Goal: Task Accomplishment & Management: Manage account settings

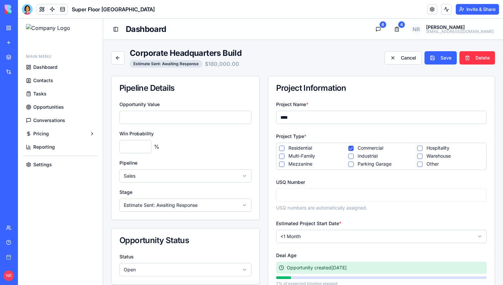
scroll to position [58, 0]
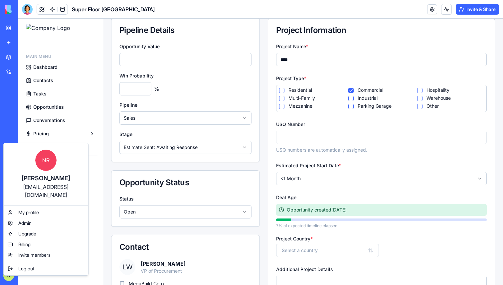
click at [10, 275] on html "BETA My workspace New app Marketplace Integrations Recent Joist Master Producti…" at bounding box center [251, 142] width 503 height 285
click at [82, 264] on div "Log out" at bounding box center [46, 269] width 82 height 11
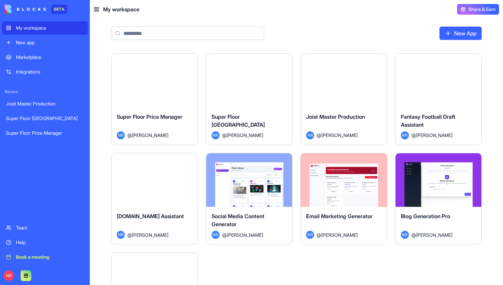
click at [265, 98] on div "Launch" at bounding box center [249, 81] width 86 height 54
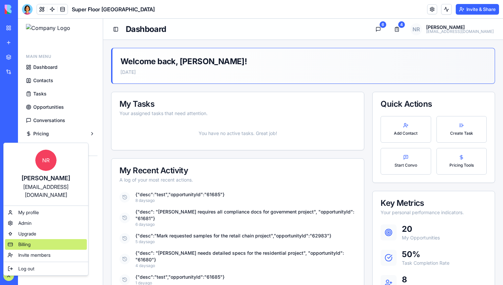
click at [22, 241] on span "Billing" at bounding box center [24, 244] width 12 height 7
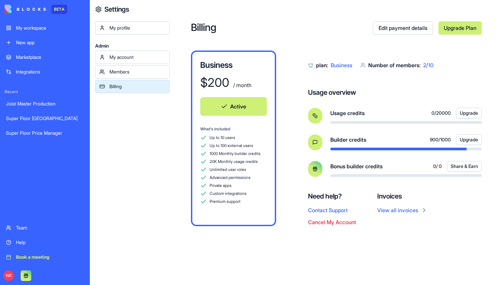
click at [213, 189] on div "Private apps" at bounding box center [233, 185] width 67 height 7
click at [44, 29] on div "My workspace" at bounding box center [50, 28] width 68 height 7
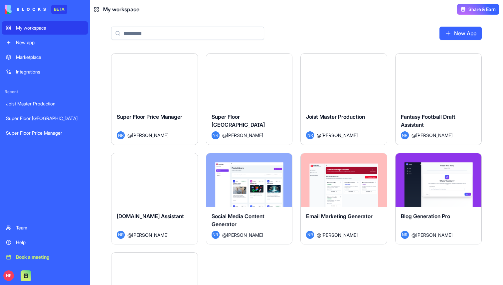
click at [242, 89] on div "Launch" at bounding box center [249, 81] width 86 height 54
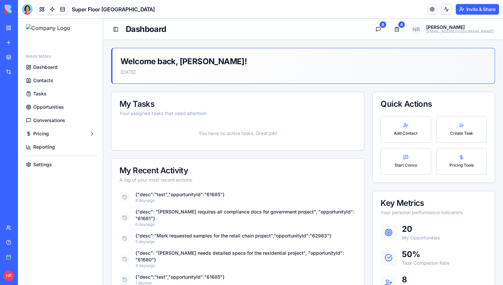
click at [37, 92] on span "Tasks" at bounding box center [39, 94] width 13 height 7
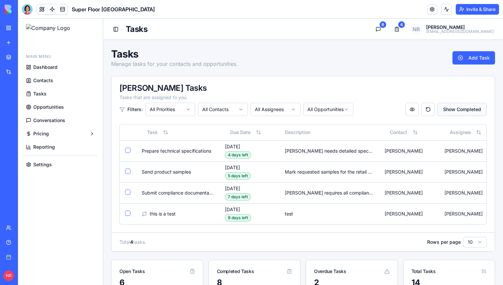
click at [475, 113] on button "Show Completed" at bounding box center [462, 109] width 49 height 13
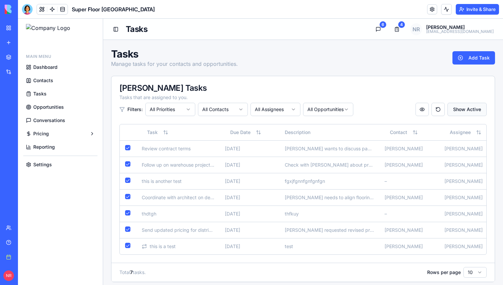
click at [463, 109] on button "Show Active" at bounding box center [467, 109] width 39 height 13
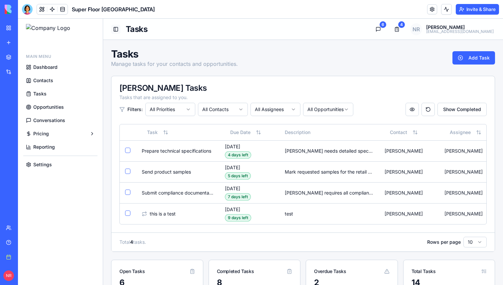
click at [115, 31] on button "Toggle Sidebar" at bounding box center [115, 29] width 9 height 9
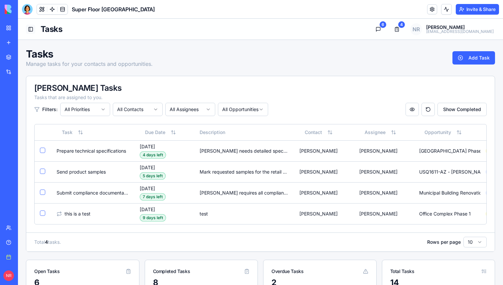
click at [31, 29] on button "Toggle Sidebar" at bounding box center [30, 29] width 9 height 9
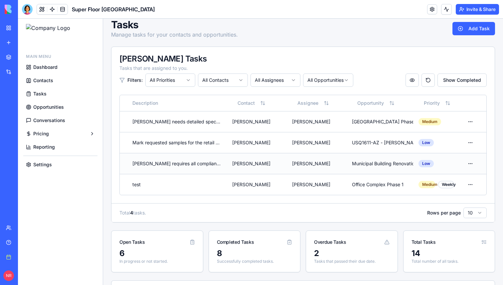
scroll to position [35, 0]
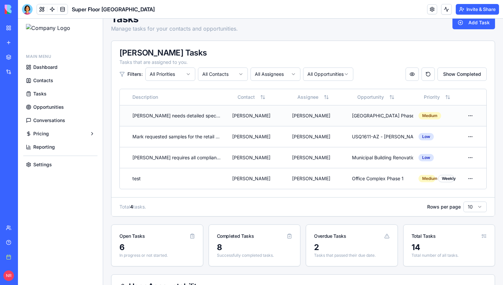
click at [331, 112] on td "[PERSON_NAME]" at bounding box center [317, 115] width 60 height 21
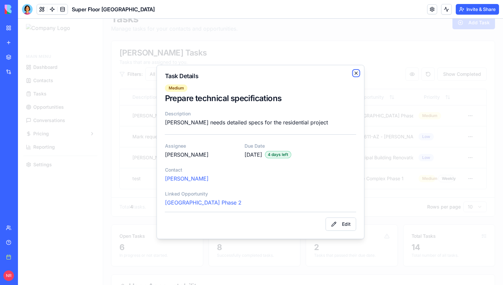
click at [357, 74] on icon "button" at bounding box center [356, 73] width 5 height 5
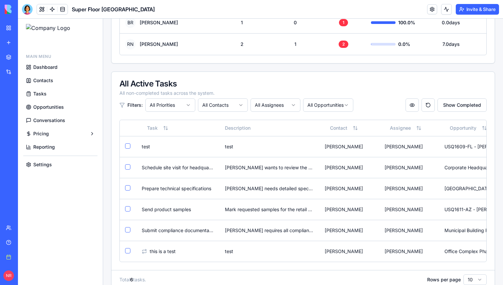
scroll to position [377, 0]
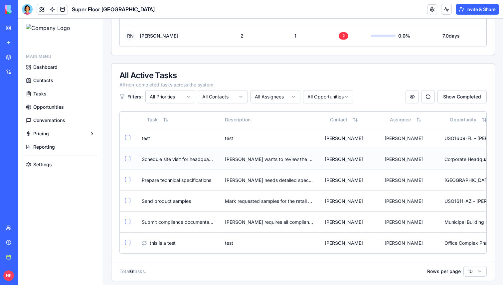
click at [392, 162] on td "[PERSON_NAME]" at bounding box center [410, 159] width 60 height 21
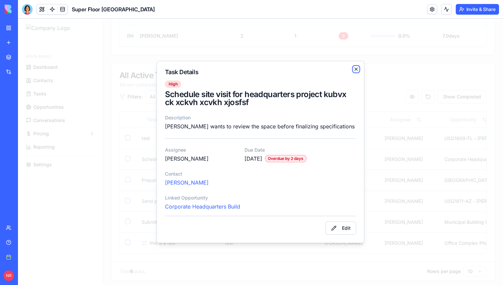
click at [358, 68] on icon "button" at bounding box center [356, 69] width 5 height 5
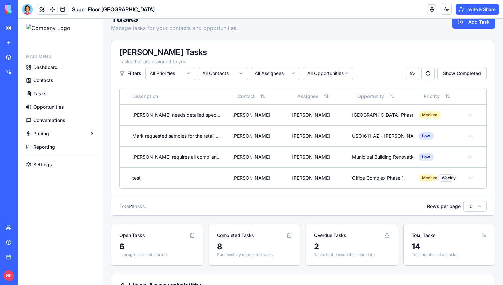
scroll to position [8, 0]
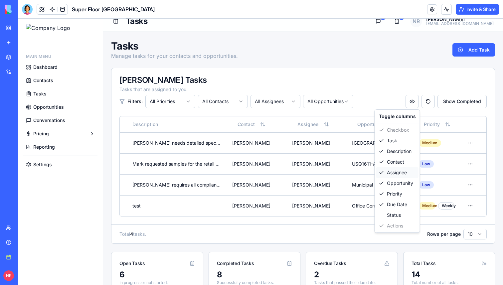
click at [403, 171] on div "Assignee" at bounding box center [398, 172] width 42 height 11
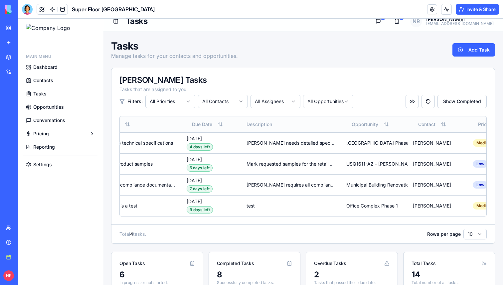
scroll to position [0, 42]
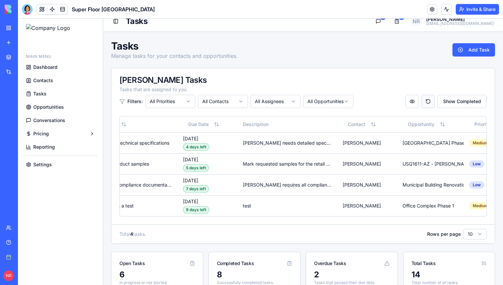
click at [428, 103] on button "Reset column order" at bounding box center [428, 101] width 13 height 13
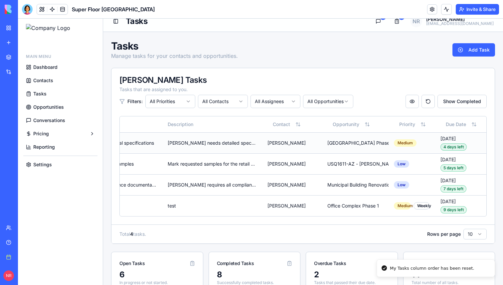
scroll to position [0, 59]
click at [426, 101] on button "Reset column order" at bounding box center [428, 101] width 13 height 13
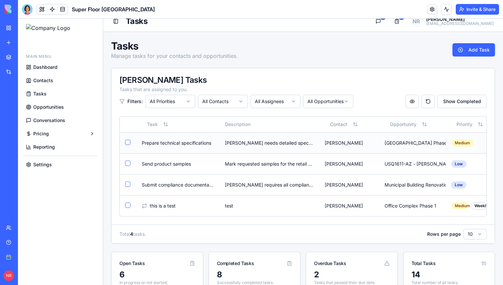
scroll to position [0, 0]
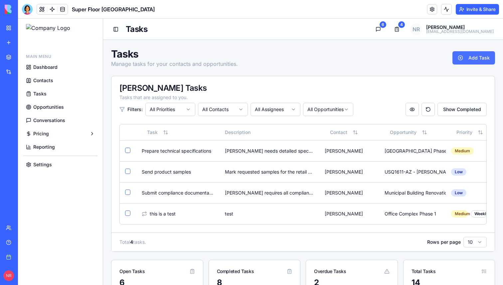
click at [483, 58] on button "Add Task" at bounding box center [474, 57] width 43 height 13
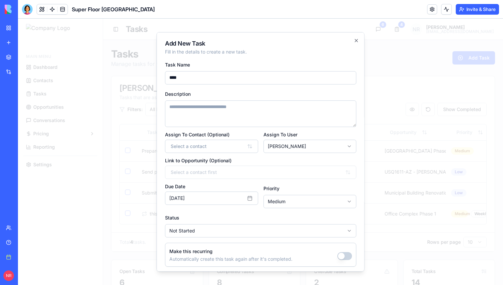
type input "****"
click at [237, 110] on textarea "Description" at bounding box center [260, 113] width 191 height 27
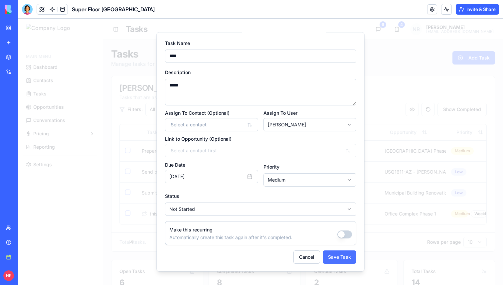
type textarea "*****"
click at [340, 255] on button "Save Task" at bounding box center [340, 256] width 34 height 13
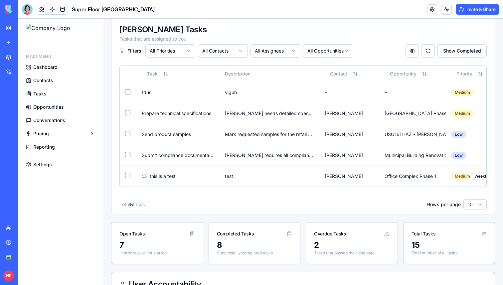
scroll to position [0, 0]
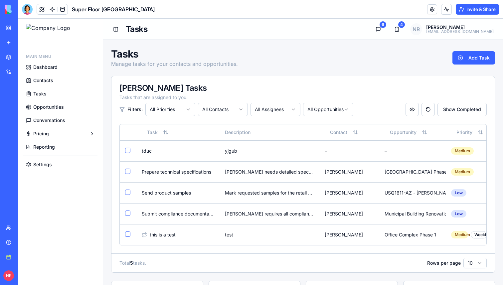
click at [45, 109] on span "Opportunities" at bounding box center [48, 107] width 31 height 7
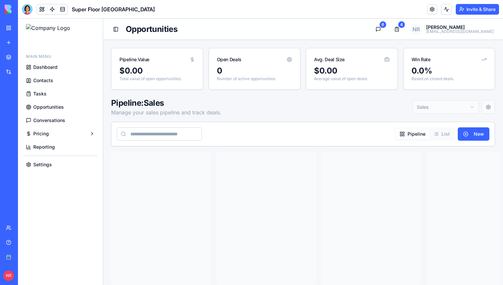
click at [45, 122] on span "Conversations" at bounding box center [49, 120] width 32 height 7
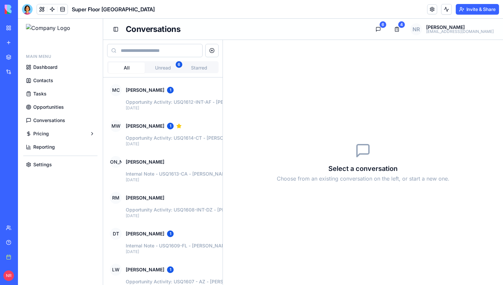
click at [48, 102] on link "Opportunities" at bounding box center [60, 107] width 74 height 12
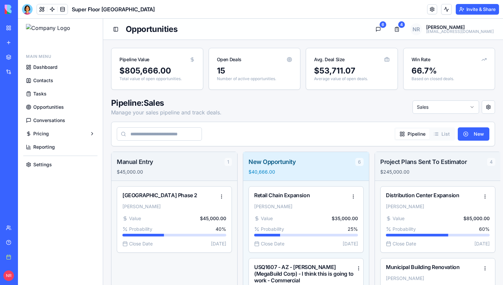
click at [41, 91] on span "Tasks" at bounding box center [39, 94] width 13 height 7
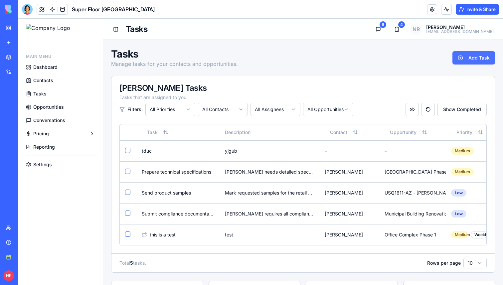
click at [464, 59] on button "Add Task" at bounding box center [474, 57] width 43 height 13
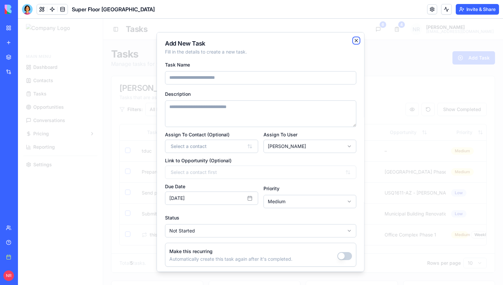
click at [356, 41] on icon "button" at bounding box center [356, 40] width 3 height 3
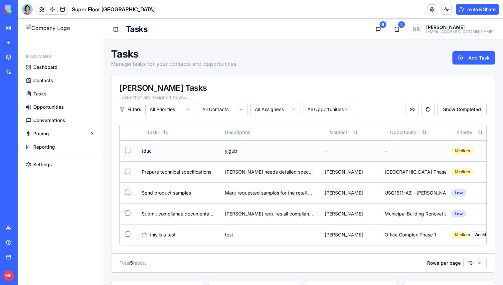
click at [345, 157] on td "–" at bounding box center [350, 150] width 60 height 21
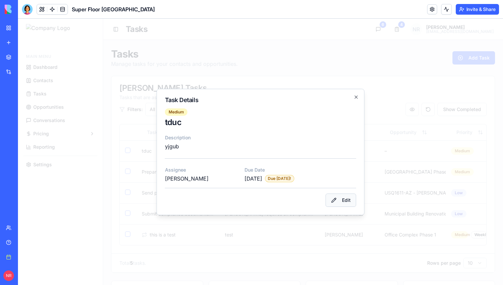
click at [347, 199] on button "Edit" at bounding box center [341, 200] width 31 height 13
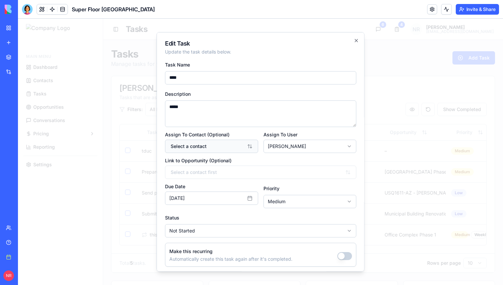
click at [226, 144] on button "Select a contact" at bounding box center [211, 145] width 93 height 13
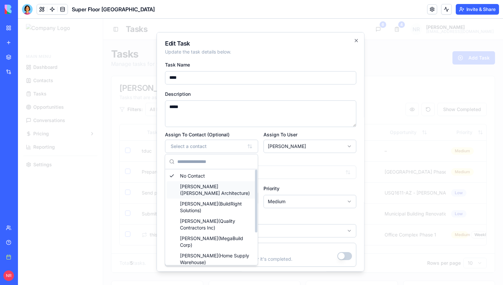
click at [213, 195] on div "[PERSON_NAME] ( [PERSON_NAME] Architecture )" at bounding box center [212, 189] width 90 height 17
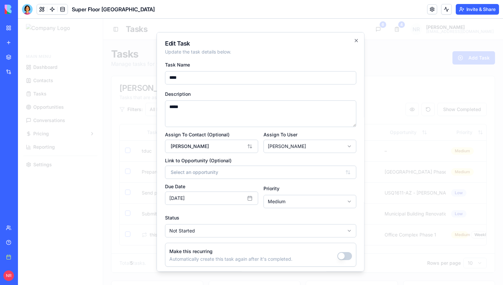
scroll to position [22, 0]
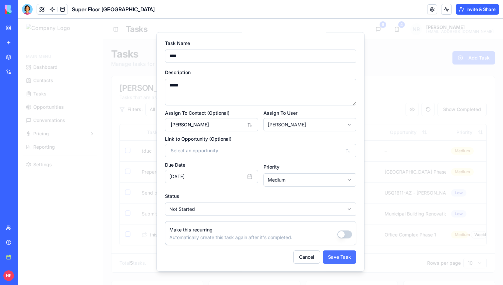
click at [334, 258] on button "Save Task" at bounding box center [340, 256] width 34 height 13
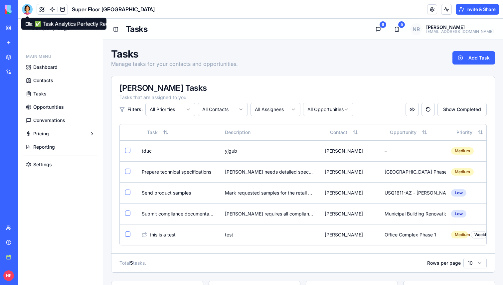
drag, startPoint x: 28, startPoint y: 8, endPoint x: 29, endPoint y: 18, distance: 9.7
click at [28, 8] on div at bounding box center [27, 9] width 11 height 11
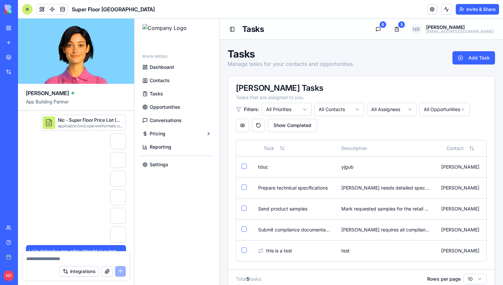
scroll to position [234999, 0]
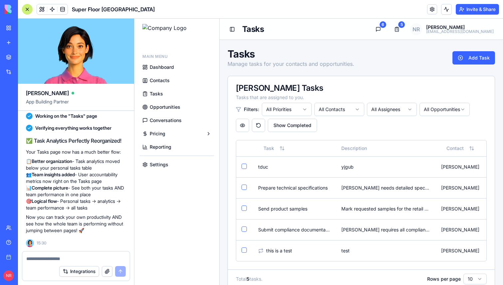
click at [89, 257] on textarea at bounding box center [76, 259] width 100 height 7
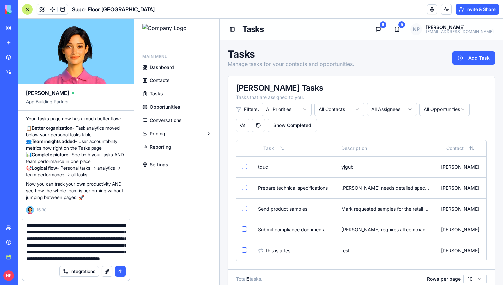
scroll to position [19, 0]
type textarea "**********"
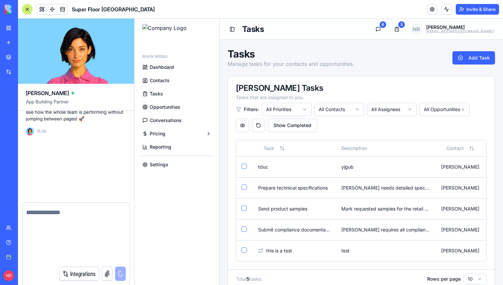
scroll to position [0, 0]
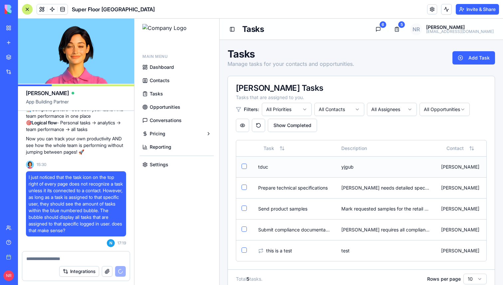
click at [292, 170] on td "tduc" at bounding box center [294, 166] width 83 height 21
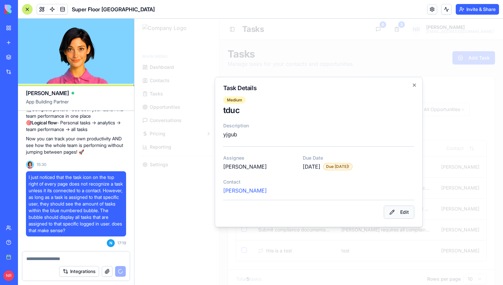
click at [393, 210] on button "Edit" at bounding box center [399, 212] width 31 height 13
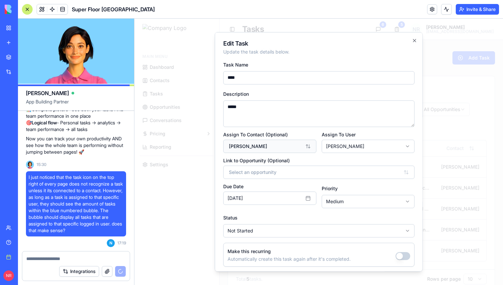
click at [307, 151] on button "[PERSON_NAME]" at bounding box center [269, 145] width 93 height 13
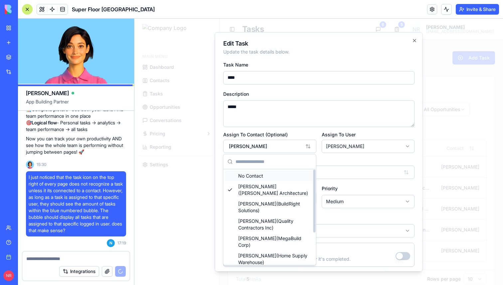
click at [283, 175] on div "No Contact" at bounding box center [270, 176] width 90 height 11
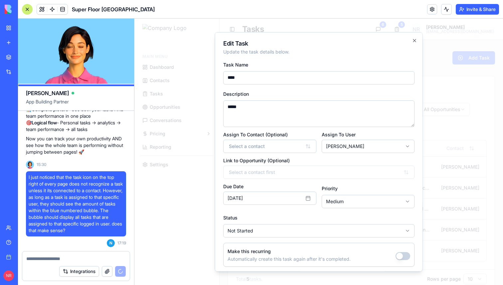
scroll to position [22, 0]
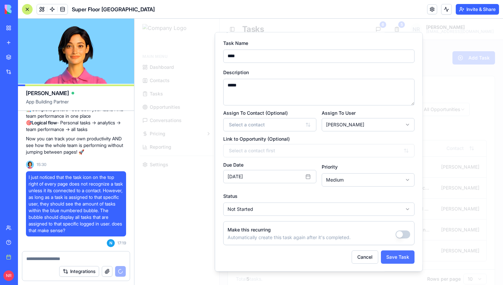
click at [404, 256] on button "Save Task" at bounding box center [398, 256] width 34 height 13
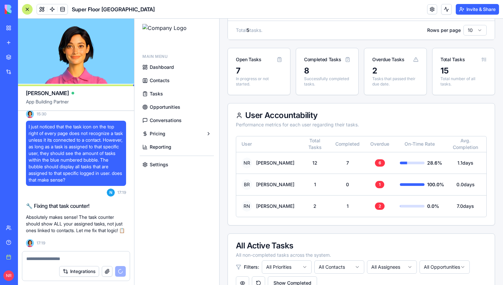
scroll to position [235135, 0]
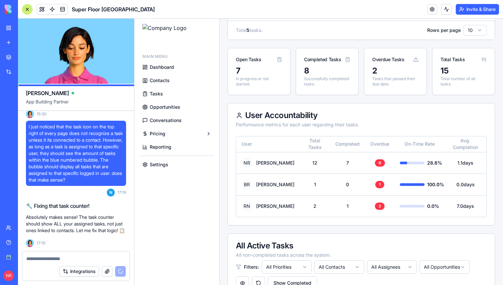
click at [191, 65] on link "Dashboard" at bounding box center [177, 67] width 74 height 12
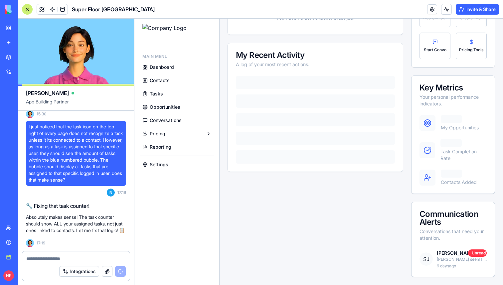
drag, startPoint x: 191, startPoint y: 65, endPoint x: 162, endPoint y: 63, distance: 29.7
click at [161, 63] on link "Dashboard" at bounding box center [177, 67] width 74 height 12
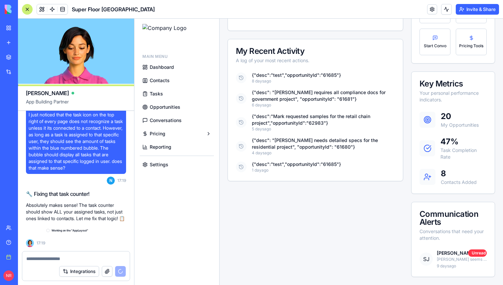
scroll to position [235147, 0]
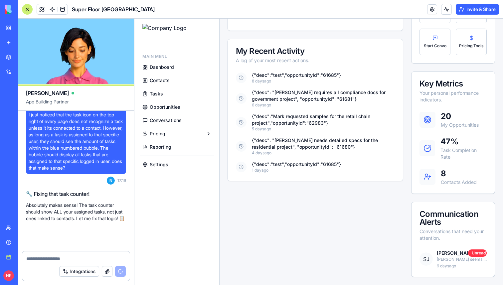
click at [162, 63] on link "Dashboard" at bounding box center [177, 67] width 74 height 12
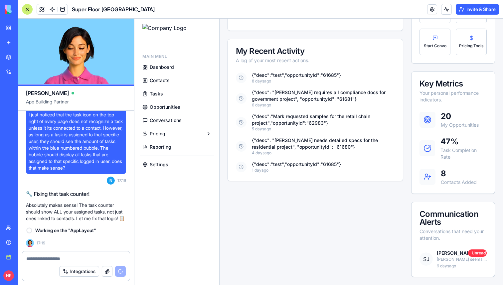
click at [162, 63] on link "Dashboard" at bounding box center [177, 67] width 74 height 12
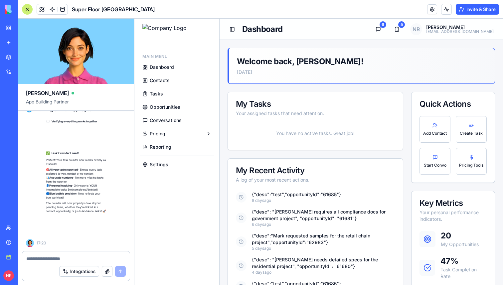
scroll to position [235275, 0]
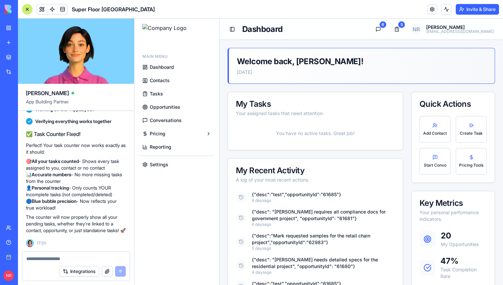
click at [169, 123] on span "Conversations" at bounding box center [166, 120] width 32 height 7
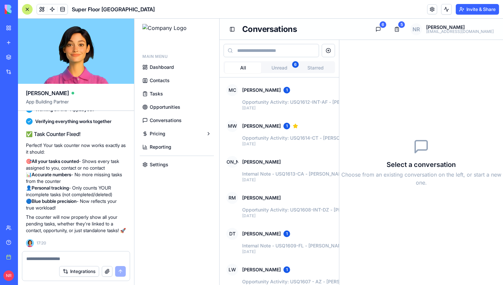
click at [169, 109] on span "Opportunities" at bounding box center [165, 107] width 31 height 7
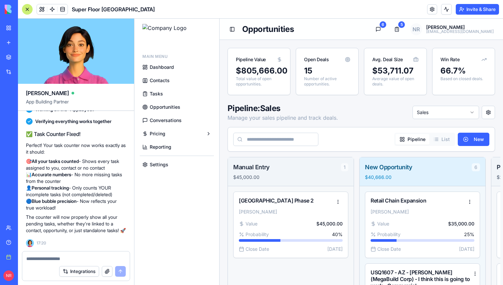
click at [160, 95] on span "Tasks" at bounding box center [156, 94] width 13 height 7
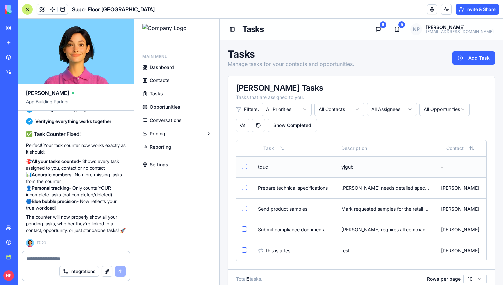
click at [244, 165] on button "button" at bounding box center [244, 166] width 5 height 5
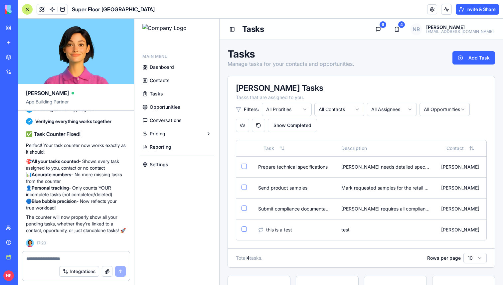
click at [377, 90] on div "[PERSON_NAME] Tasks" at bounding box center [361, 88] width 251 height 8
click at [385, 33] on button "Conversations" at bounding box center [378, 29] width 13 height 13
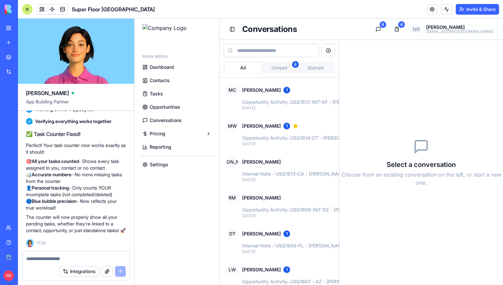
click at [283, 71] on button "Unread 6" at bounding box center [279, 68] width 36 height 11
click at [245, 66] on button "All" at bounding box center [243, 68] width 36 height 11
click at [280, 66] on button "Unread 6" at bounding box center [279, 68] width 36 height 11
click at [387, 26] on div "6" at bounding box center [383, 24] width 7 height 7
click at [252, 67] on button "All" at bounding box center [243, 68] width 36 height 11
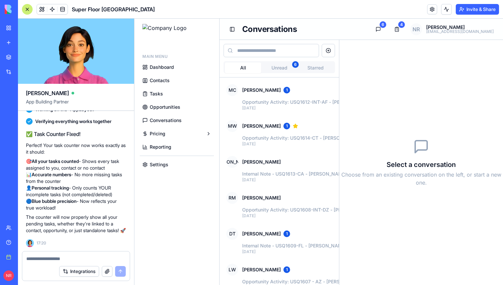
click at [288, 67] on button "Unread 6" at bounding box center [279, 68] width 36 height 11
click at [290, 110] on p "1 day ago" at bounding box center [385, 108] width 286 height 5
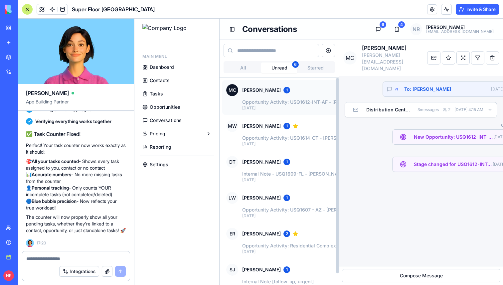
scroll to position [0, 5]
click at [416, 161] on span "Stage changed for USQ1612-INT-AF - Michael Chen (SteelWorks Distribution) - Dow…" at bounding box center [448, 164] width 79 height 7
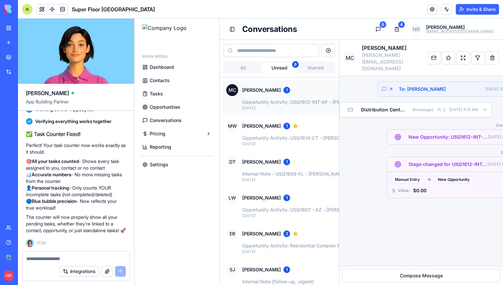
click at [416, 161] on span "Stage changed for USQ1612-INT-AF - Michael Chen (SteelWorks Distribution) - Dow…" at bounding box center [448, 164] width 79 height 7
click at [166, 68] on span "Dashboard" at bounding box center [162, 67] width 24 height 7
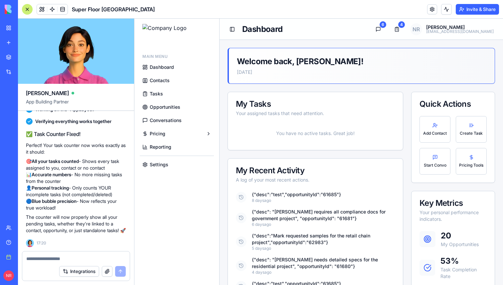
click at [164, 106] on span "Opportunities" at bounding box center [165, 107] width 31 height 7
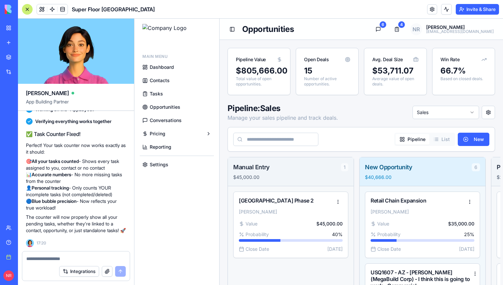
click at [28, 10] on div at bounding box center [27, 9] width 11 height 11
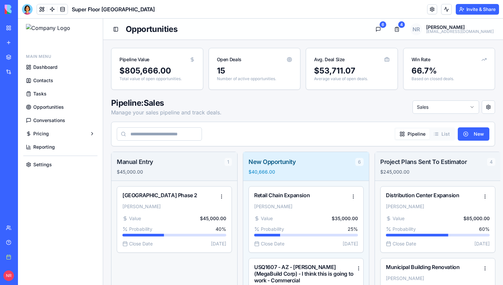
click at [60, 121] on span "Conversations" at bounding box center [49, 120] width 32 height 7
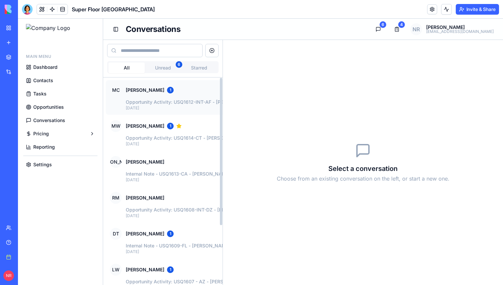
click at [145, 87] on p "[PERSON_NAME]" at bounding box center [145, 90] width 39 height 7
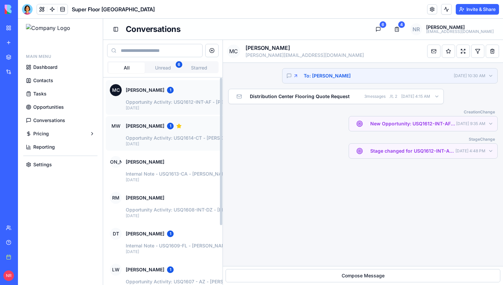
click at [147, 122] on div "MW Mark Wilson 1" at bounding box center [146, 126] width 72 height 12
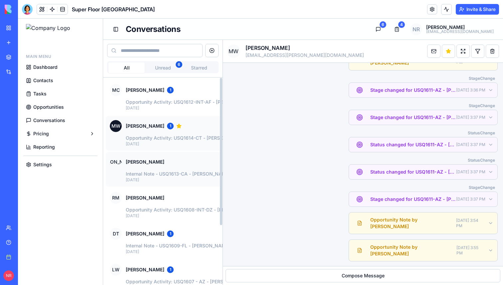
click at [147, 155] on button "JA Jennifer Adams Internal Note - USQ1613-CA - Jennifer Adams (Quality Contract…" at bounding box center [261, 169] width 310 height 35
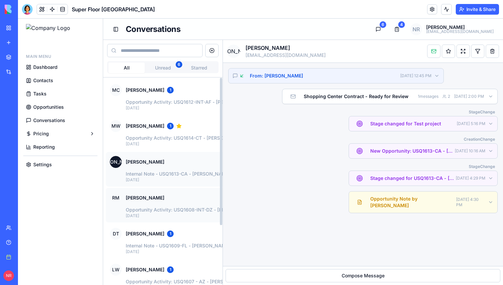
click at [154, 195] on p "[PERSON_NAME]" at bounding box center [145, 198] width 39 height 7
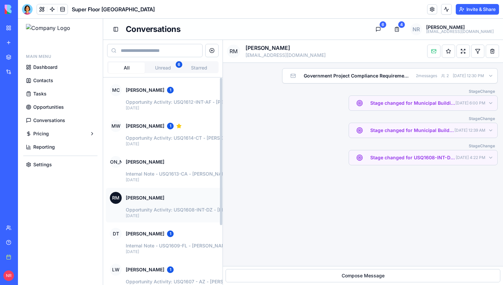
click at [156, 152] on div "MC Michael Chen 1 Opportunity Activity: USQ1612-INT-AF - Michael Chen (SteelWor…" at bounding box center [260, 224] width 315 height 292
click at [156, 122] on div "MW Mark Wilson 1" at bounding box center [146, 126] width 72 height 12
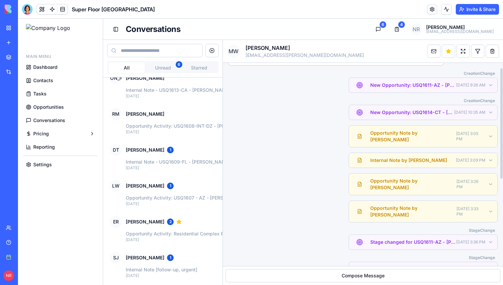
scroll to position [9, 0]
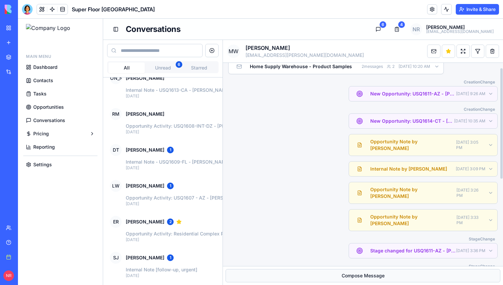
click at [334, 274] on button "Compose Message" at bounding box center [363, 275] width 275 height 13
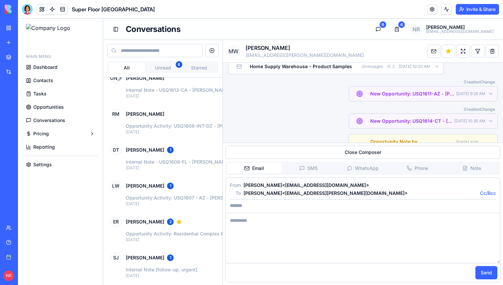
click at [305, 159] on div "Close Composer Email SMS WhatsApp Phone Note From Nic Ruebel < nic@superfloorus…" at bounding box center [363, 214] width 280 height 142
click at [305, 167] on div "Close Composer Email SMS WhatsApp Phone Note From Nic Ruebel < nic@superfloorus…" at bounding box center [363, 214] width 280 height 142
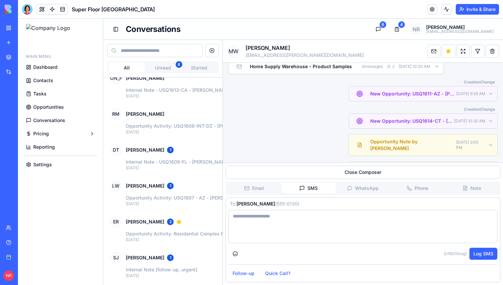
click at [265, 187] on div "Email SMS WhatsApp Phone Note To: Mark Wilson ( 555-0130 ) 0 / 160 ( 1 msg) Log…" at bounding box center [363, 232] width 275 height 101
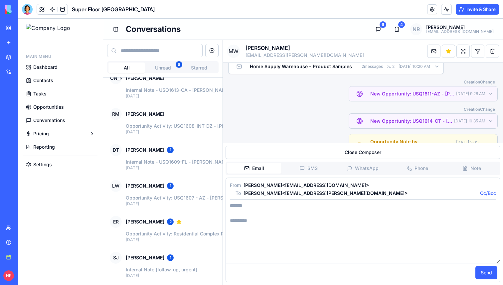
click at [339, 172] on div "MW Mark Wilson mark.wilson@homesupply.com Mark as read Star Expand all Filter m…" at bounding box center [363, 162] width 280 height 245
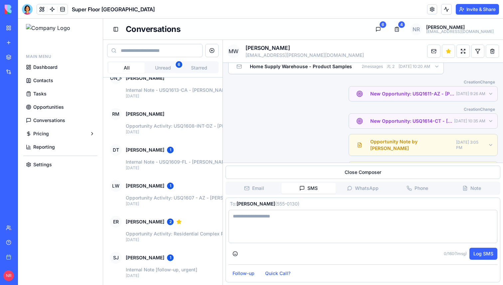
click at [327, 206] on div "Email SMS WhatsApp Phone Note To: Mark Wilson ( 555-0130 ) 0 / 160 ( 1 msg) Log…" at bounding box center [363, 232] width 275 height 101
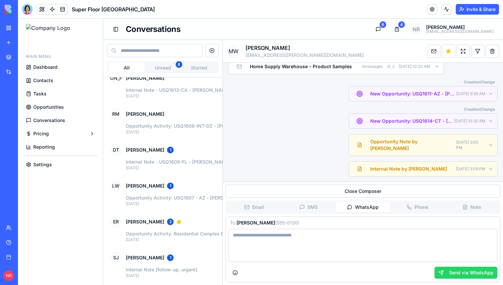
click at [370, 189] on div "Close Composer Email SMS WhatsApp Phone Note To: Mark Wilson ( 555-0130 ) Send …" at bounding box center [363, 234] width 280 height 104
click at [410, 203] on div "Email SMS WhatsApp Phone Note To: Mark Wilson ( 555-0130 ) Send via WhatsApp" at bounding box center [363, 242] width 275 height 82
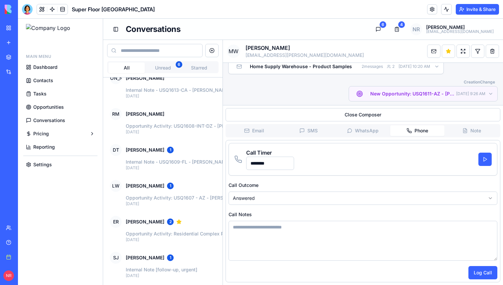
click at [458, 134] on div "MW Mark Wilson mark.wilson@homesupply.com Mark as read Star Expand all Filter m…" at bounding box center [363, 162] width 280 height 245
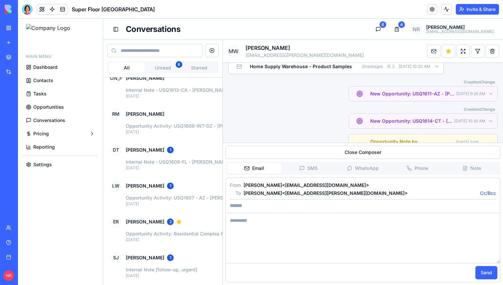
click at [242, 172] on button "Email" at bounding box center [254, 168] width 55 height 11
click at [58, 120] on span "Conversations" at bounding box center [49, 120] width 32 height 7
click at [49, 106] on span "Opportunities" at bounding box center [48, 107] width 31 height 7
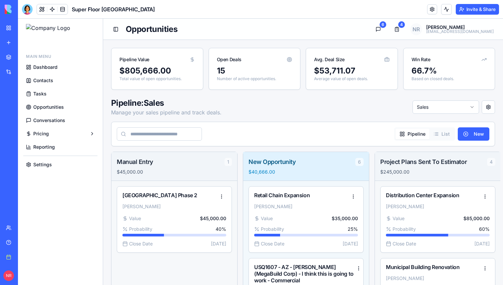
click at [42, 144] on span "Reporting" at bounding box center [44, 147] width 22 height 7
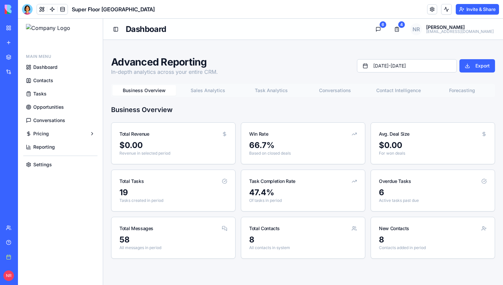
click at [208, 92] on button "Sales Analytics" at bounding box center [208, 90] width 64 height 11
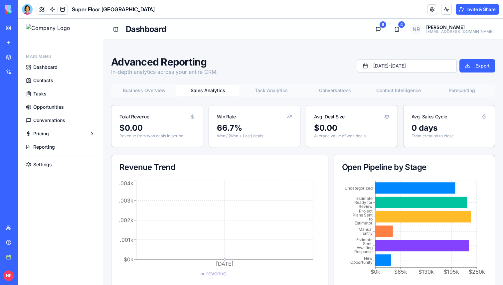
click at [276, 89] on button "Task Analytics" at bounding box center [272, 90] width 64 height 11
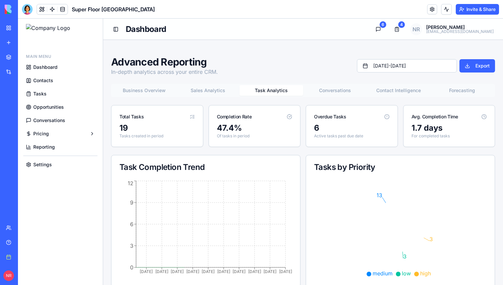
click at [366, 90] on button "Conversations" at bounding box center [335, 90] width 64 height 11
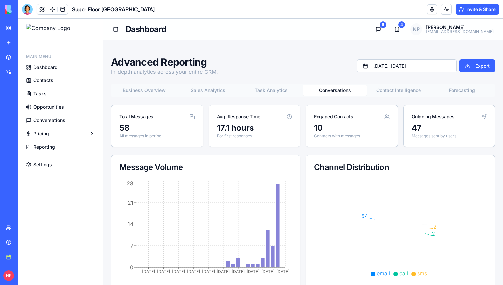
click at [401, 90] on button "Contact Intelligence" at bounding box center [399, 90] width 64 height 11
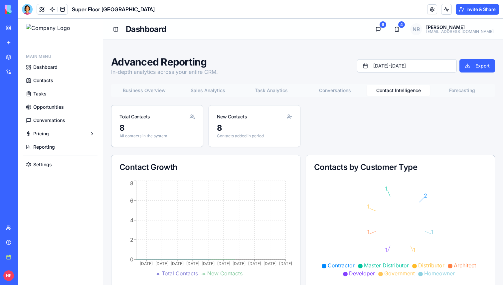
click at [452, 90] on button "Forecasting" at bounding box center [462, 90] width 64 height 11
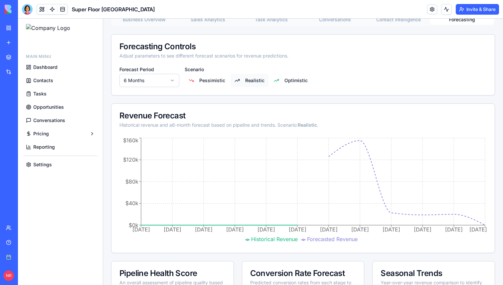
scroll to position [71, 0]
click at [291, 81] on button "Optimistic" at bounding box center [291, 80] width 42 height 13
click at [247, 80] on button "Realistic" at bounding box center [250, 80] width 38 height 13
click at [219, 80] on button "Pessimistic" at bounding box center [207, 80] width 45 height 13
click at [239, 80] on button "Realistic" at bounding box center [250, 80] width 38 height 13
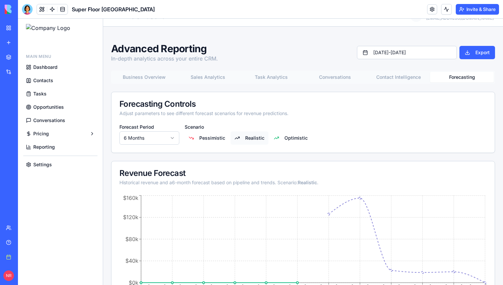
scroll to position [0, 0]
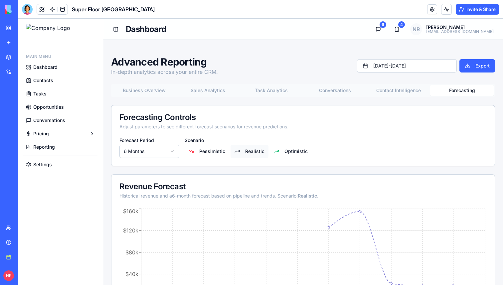
click at [67, 119] on link "Conversations" at bounding box center [60, 121] width 74 height 12
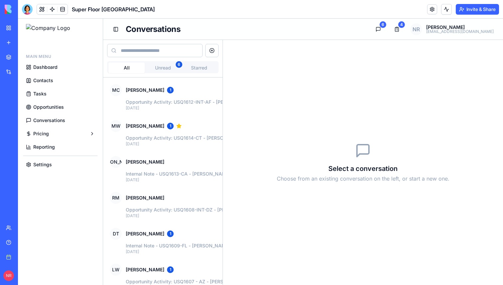
click at [54, 107] on span "Opportunities" at bounding box center [48, 107] width 31 height 7
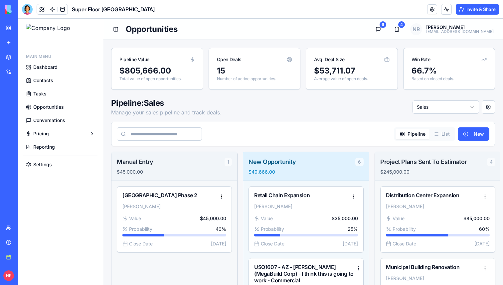
click at [41, 92] on span "Tasks" at bounding box center [39, 94] width 13 height 7
click at [37, 96] on span "Tasks" at bounding box center [39, 94] width 13 height 7
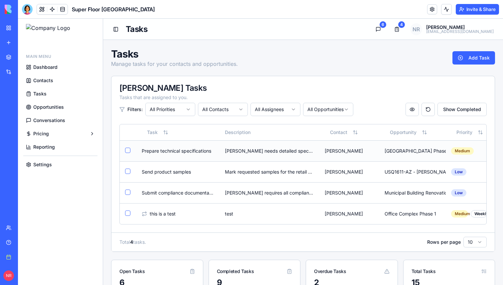
click at [178, 160] on td "Prepare technical specifications" at bounding box center [178, 150] width 83 height 21
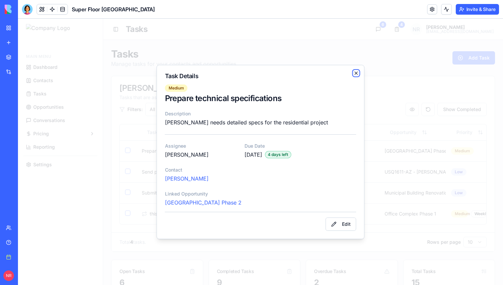
click at [357, 72] on icon "button" at bounding box center [356, 73] width 5 height 5
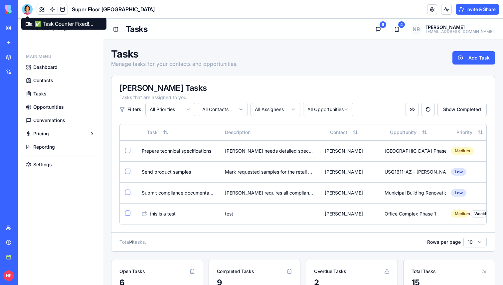
click at [30, 10] on div at bounding box center [27, 9] width 11 height 11
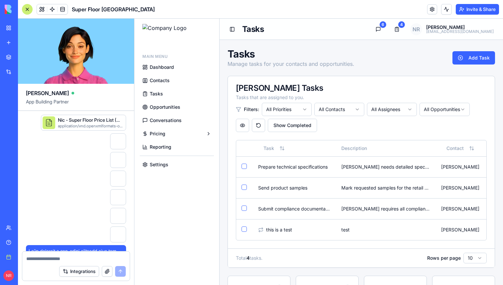
scroll to position [235275, 0]
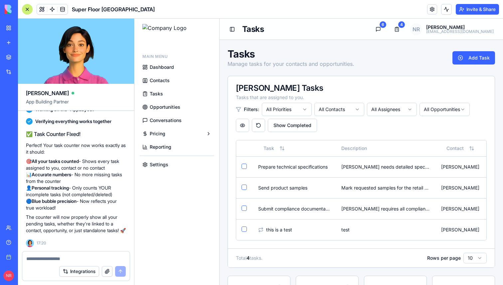
click at [58, 259] on textarea at bounding box center [76, 259] width 100 height 7
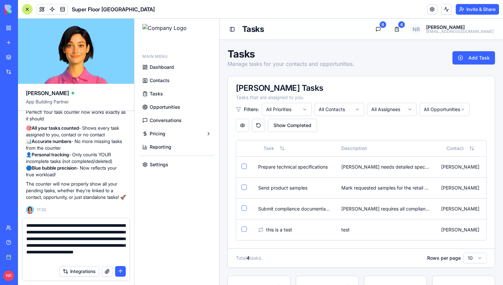
type textarea "**********"
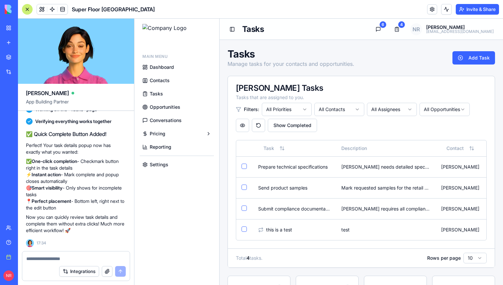
scroll to position [235524, 0]
click at [308, 170] on span "Prepare technical specifications" at bounding box center [293, 167] width 70 height 7
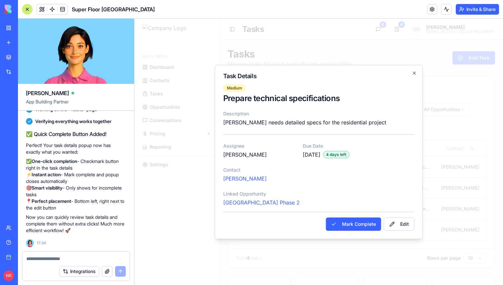
click at [336, 180] on div "[PERSON_NAME]" at bounding box center [318, 179] width 191 height 8
click at [371, 193] on p "Linked Opportunity" at bounding box center [318, 194] width 191 height 7
click at [401, 228] on button "Edit" at bounding box center [399, 224] width 31 height 13
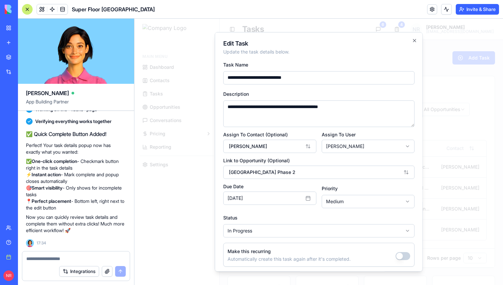
scroll to position [22, 0]
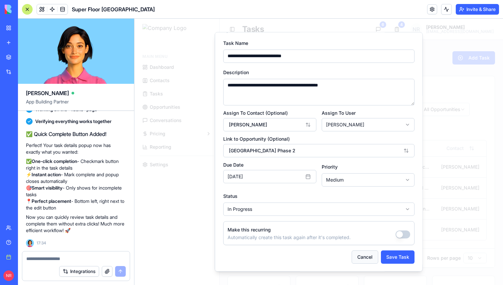
click at [364, 253] on button "Cancel" at bounding box center [365, 256] width 27 height 13
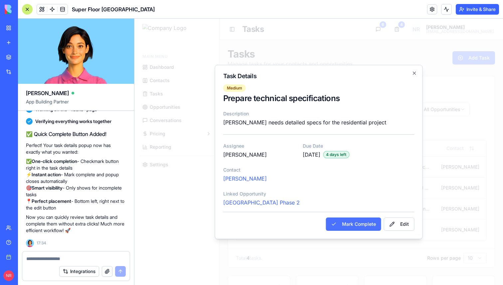
click at [371, 225] on button "Mark Complete" at bounding box center [353, 224] width 55 height 13
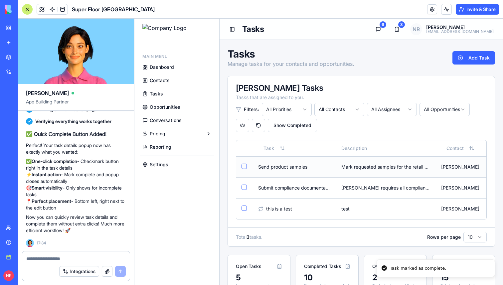
click at [370, 166] on div "Mark requested samples for the retail chain project" at bounding box center [386, 167] width 89 height 7
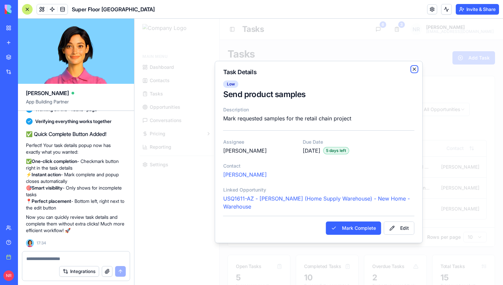
click at [414, 67] on icon "button" at bounding box center [414, 69] width 5 height 5
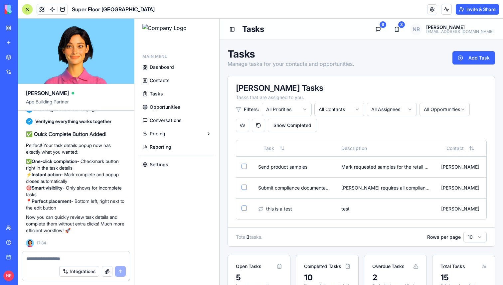
click at [107, 259] on textarea at bounding box center [76, 259] width 100 height 7
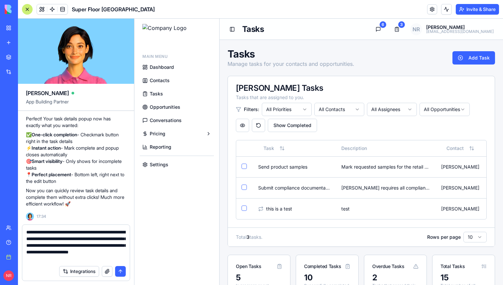
type textarea "**********"
click at [105, 249] on textarea "**********" at bounding box center [76, 245] width 100 height 33
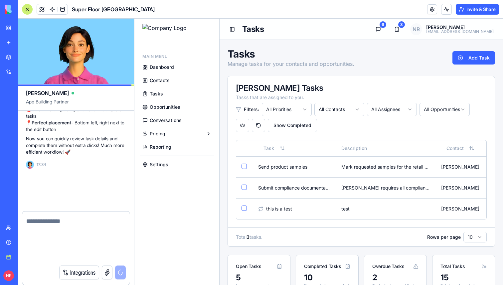
scroll to position [235576, 0]
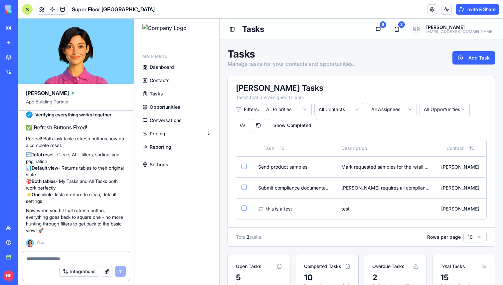
scroll to position [235773, 0]
click at [28, 11] on div at bounding box center [27, 9] width 11 height 11
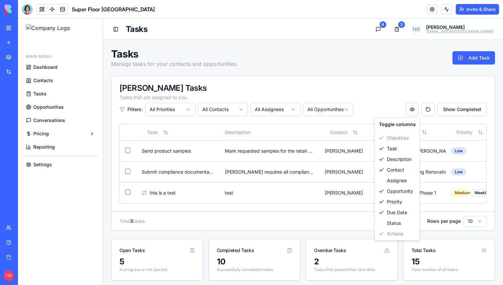
click at [394, 184] on div "Assignee" at bounding box center [398, 180] width 42 height 11
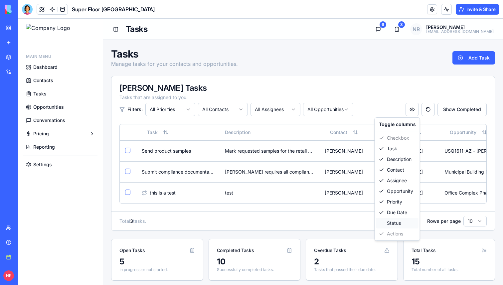
click at [390, 223] on div "Status" at bounding box center [398, 223] width 42 height 11
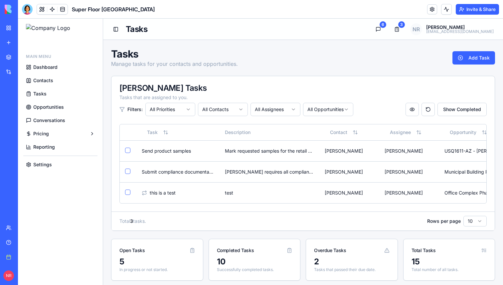
click at [180, 116] on div "[PERSON_NAME] Tasks Tasks that are assigned to you. Filters: All Priorities All…" at bounding box center [304, 100] width 384 height 48
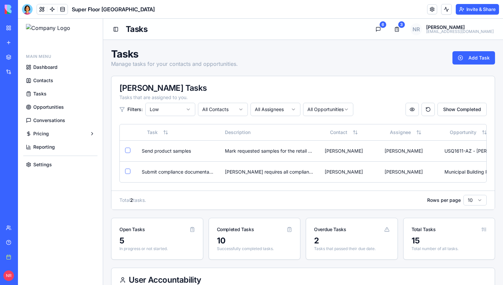
click at [425, 109] on button "Reset view to defaults" at bounding box center [428, 109] width 13 height 13
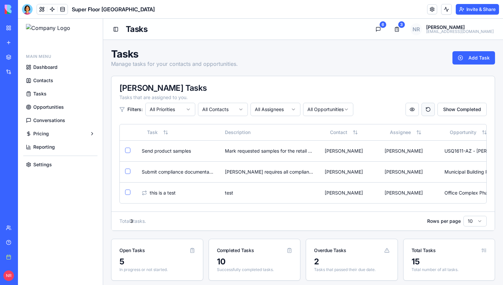
click at [431, 110] on button "Reset view to defaults" at bounding box center [428, 109] width 13 height 13
click at [449, 110] on button "Show Completed" at bounding box center [462, 109] width 49 height 13
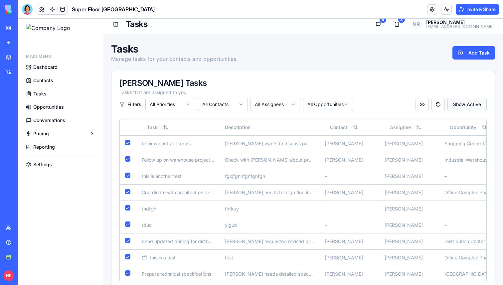
scroll to position [0, 0]
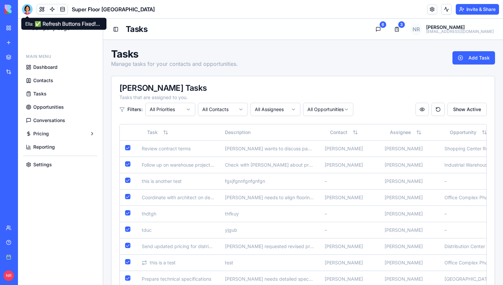
click at [26, 10] on div at bounding box center [27, 9] width 11 height 11
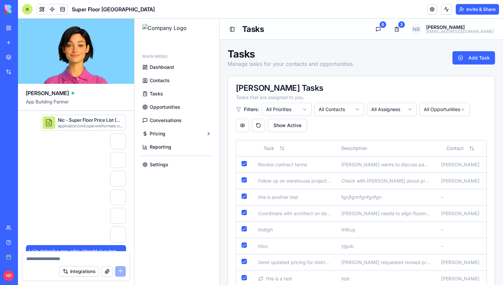
scroll to position [235773, 0]
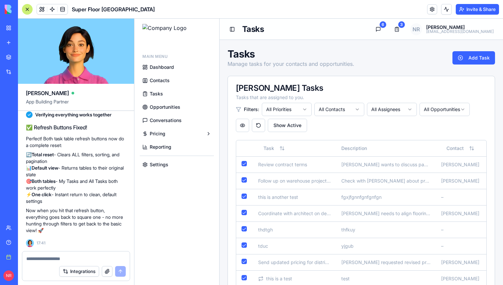
click at [95, 260] on textarea at bounding box center [76, 259] width 100 height 7
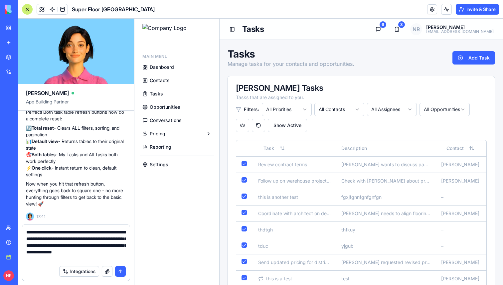
type textarea "**********"
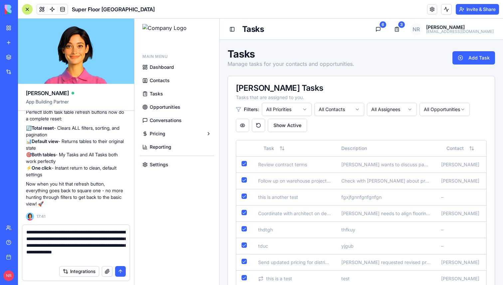
click at [111, 257] on textarea "**********" at bounding box center [76, 245] width 100 height 33
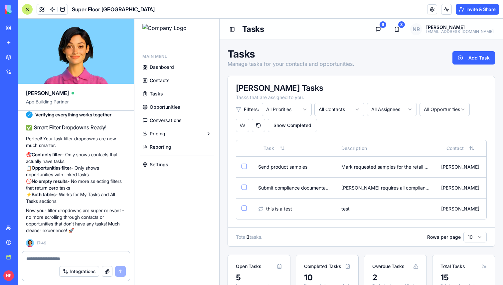
scroll to position [236022, 0]
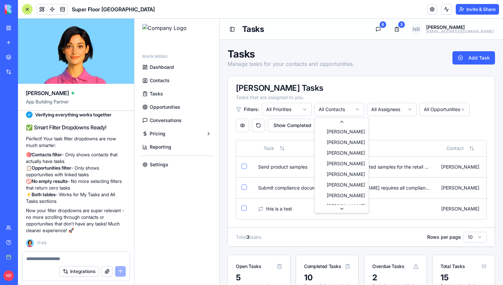
scroll to position [0, 0]
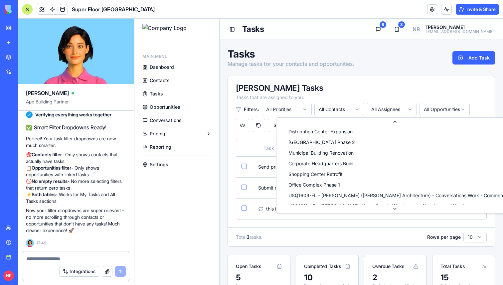
scroll to position [1, 0]
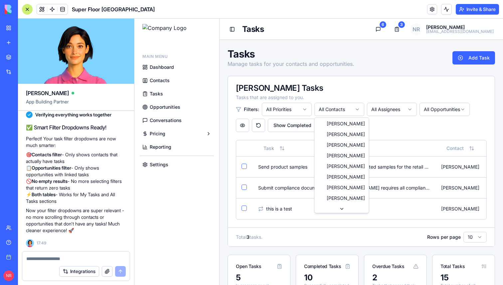
scroll to position [0, 0]
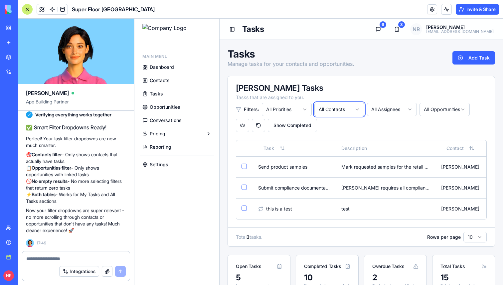
click at [310, 128] on button "Show Completed" at bounding box center [292, 125] width 49 height 13
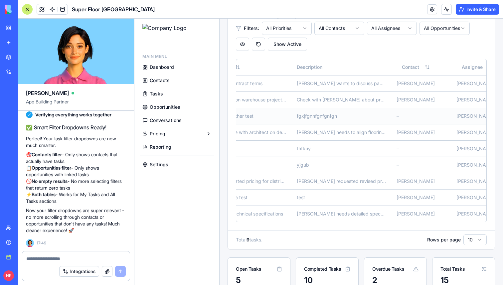
scroll to position [77, 0]
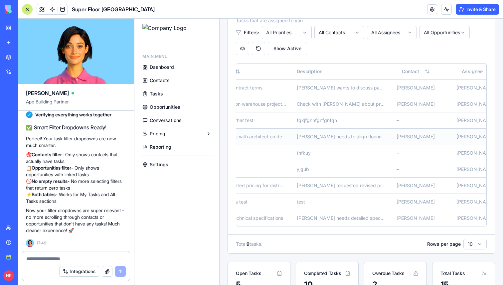
click at [330, 135] on div "[PERSON_NAME] needs to align flooring specs with architectural plans" at bounding box center [341, 137] width 89 height 7
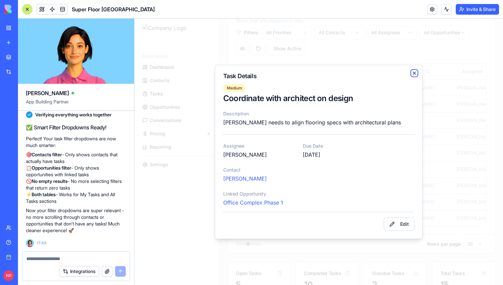
click at [415, 75] on icon "button" at bounding box center [414, 73] width 5 height 5
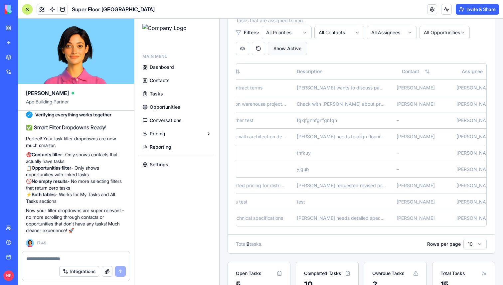
click at [289, 46] on button "Show Active" at bounding box center [287, 48] width 39 height 13
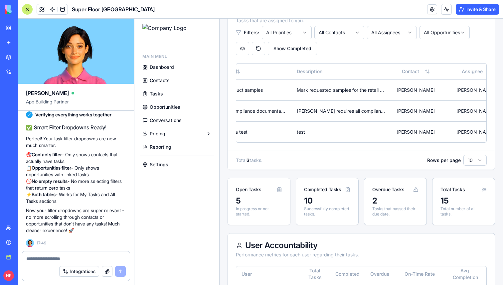
click at [339, 34] on html "Main Menu Dashboard Contacts Tasks Opportunities Conversations Pricing Reportin…" at bounding box center [319, 263] width 369 height 643
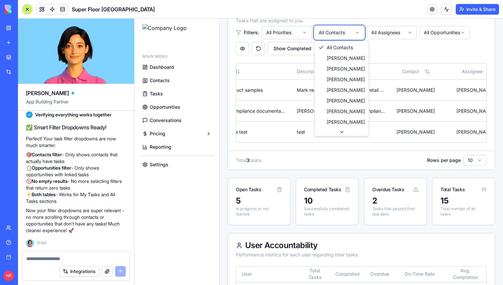
click at [305, 47] on html "Main Menu Dashboard Contacts Tasks Opportunities Conversations Pricing Reportin…" at bounding box center [319, 263] width 369 height 643
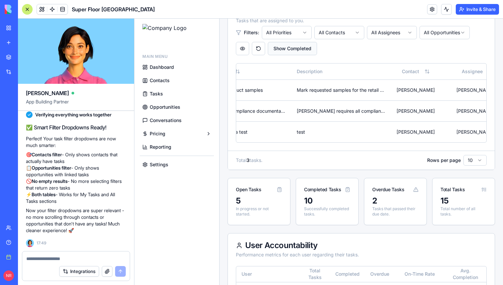
click at [304, 47] on button "Show Completed" at bounding box center [292, 48] width 49 height 13
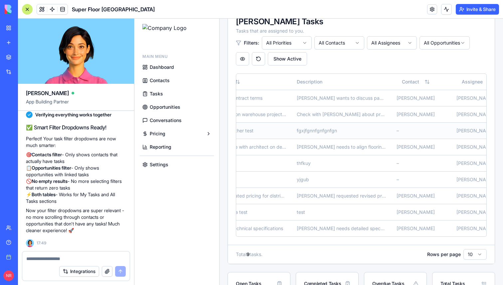
scroll to position [65, 0]
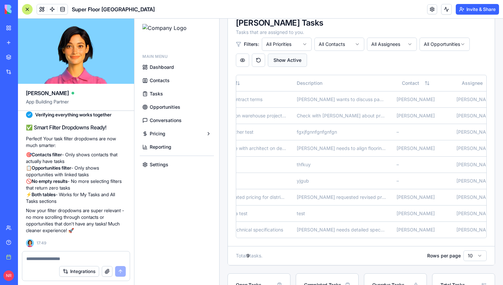
click at [288, 59] on button "Show Active" at bounding box center [287, 60] width 39 height 13
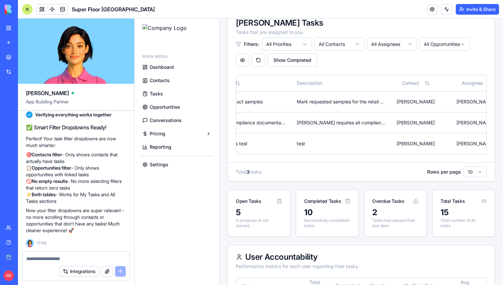
click at [424, 44] on html "Main Menu Dashboard Contacts Tasks Opportunities Conversations Pricing Reportin…" at bounding box center [319, 274] width 369 height 643
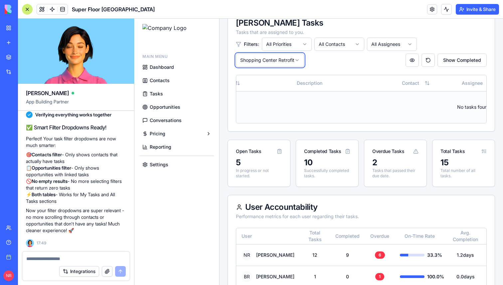
scroll to position [0, 44]
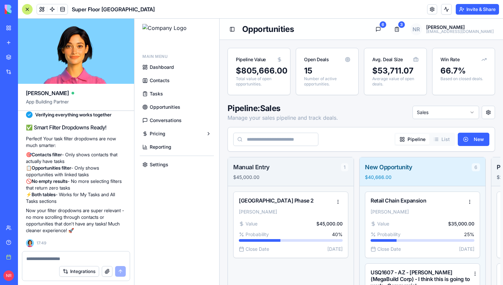
click at [151, 108] on span "Opportunities" at bounding box center [165, 107] width 31 height 7
click at [161, 93] on span "Tasks" at bounding box center [156, 94] width 13 height 7
